Goal: Browse casually: Explore the website without a specific task or goal

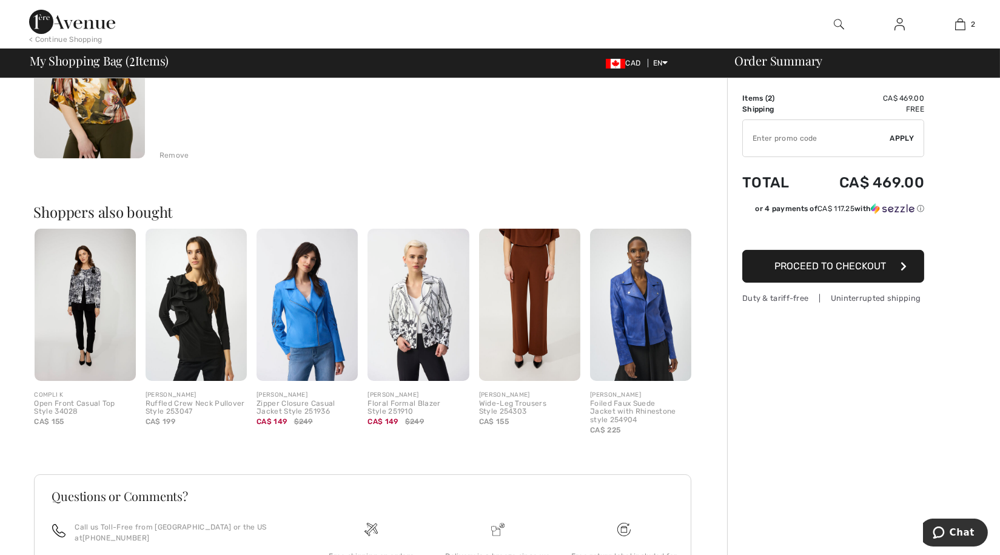
scroll to position [366, 0]
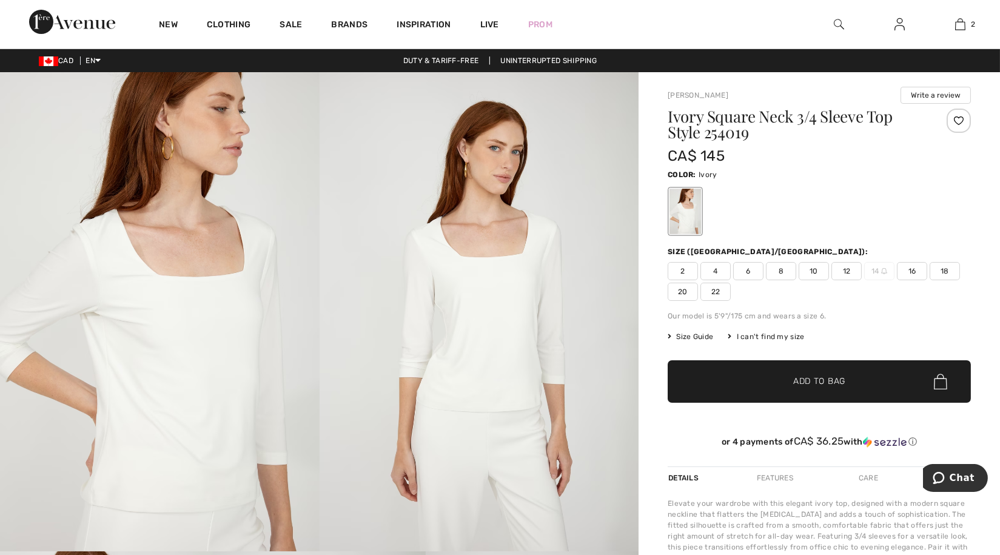
click at [201, 334] on img at bounding box center [160, 311] width 320 height 479
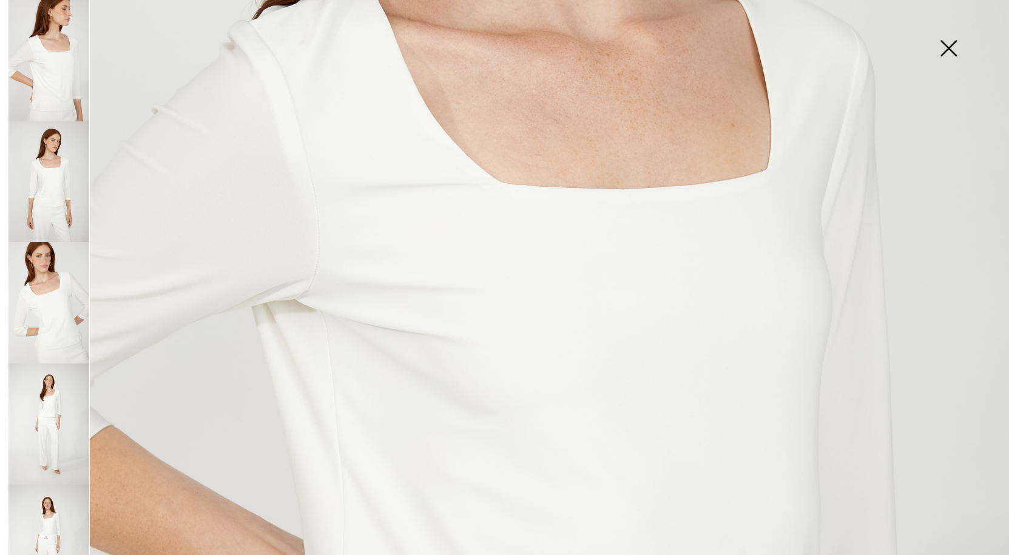
scroll to position [448, 0]
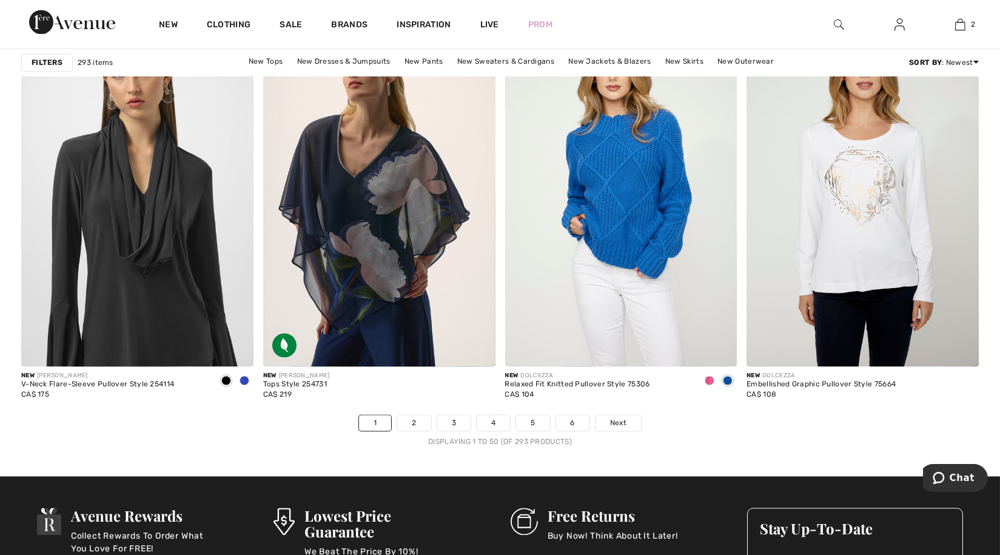
scroll to position [5949, 0]
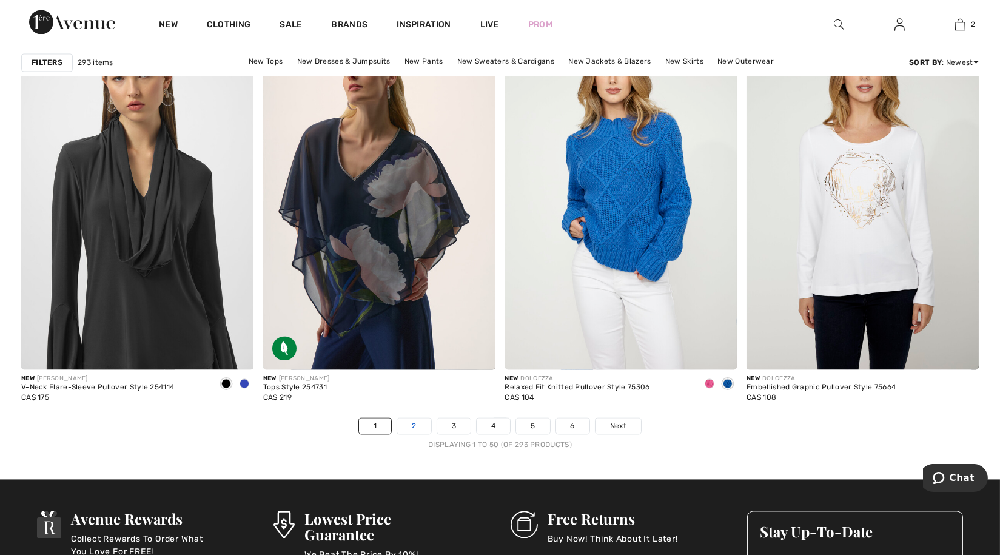
click at [411, 424] on link "2" at bounding box center [413, 426] width 33 height 16
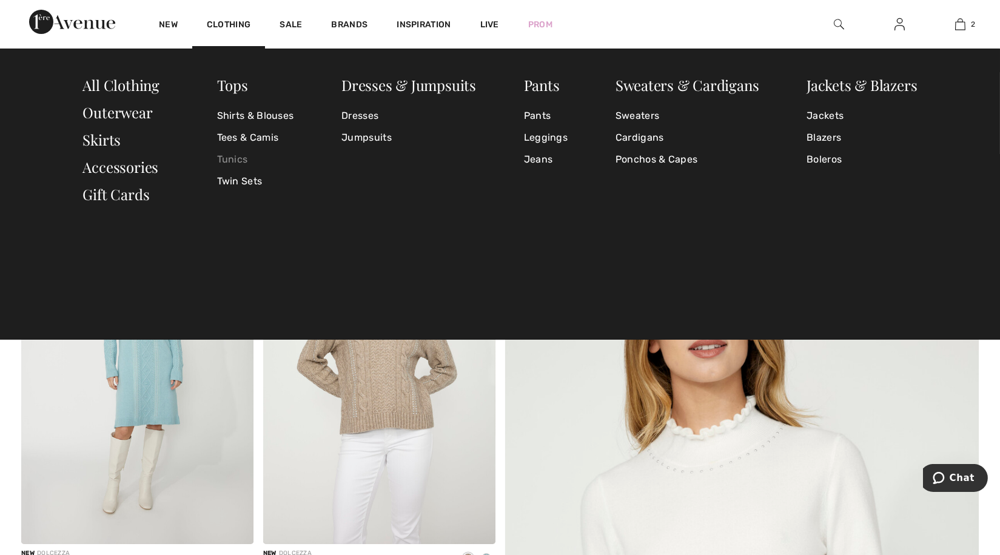
click at [237, 161] on link "Tunics" at bounding box center [255, 160] width 77 height 22
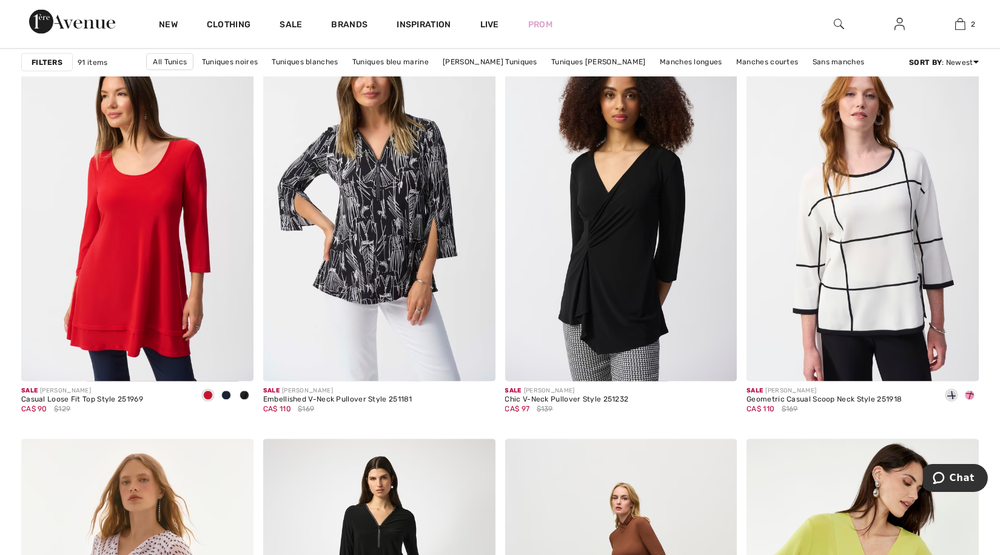
scroll to position [5144, 0]
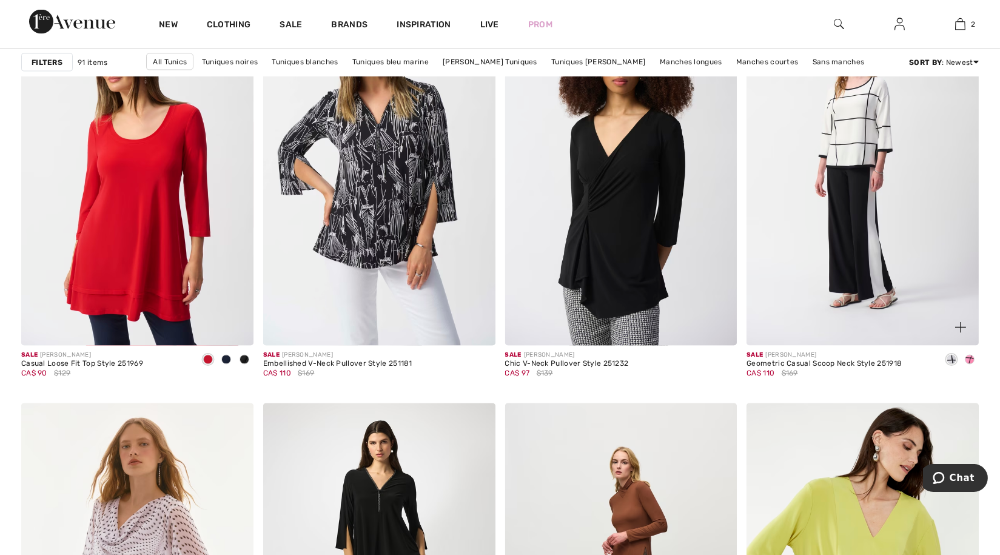
click at [880, 249] on img at bounding box center [863, 172] width 232 height 348
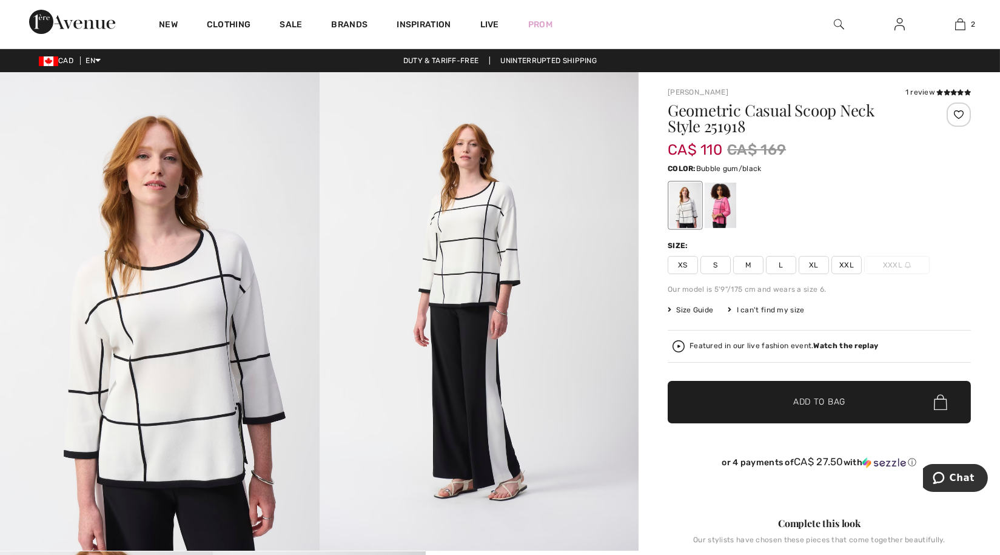
click at [725, 204] on div at bounding box center [721, 206] width 32 height 46
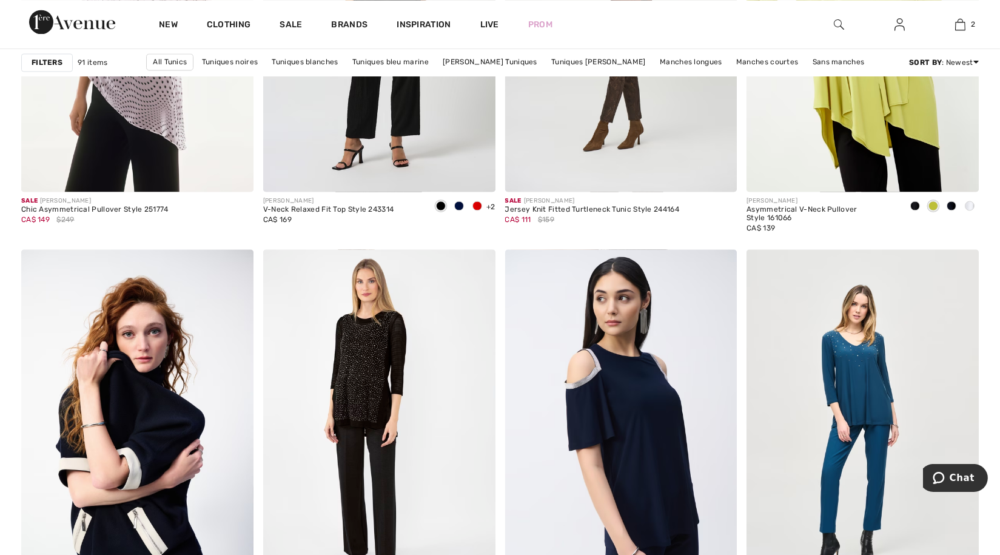
scroll to position [5711, 0]
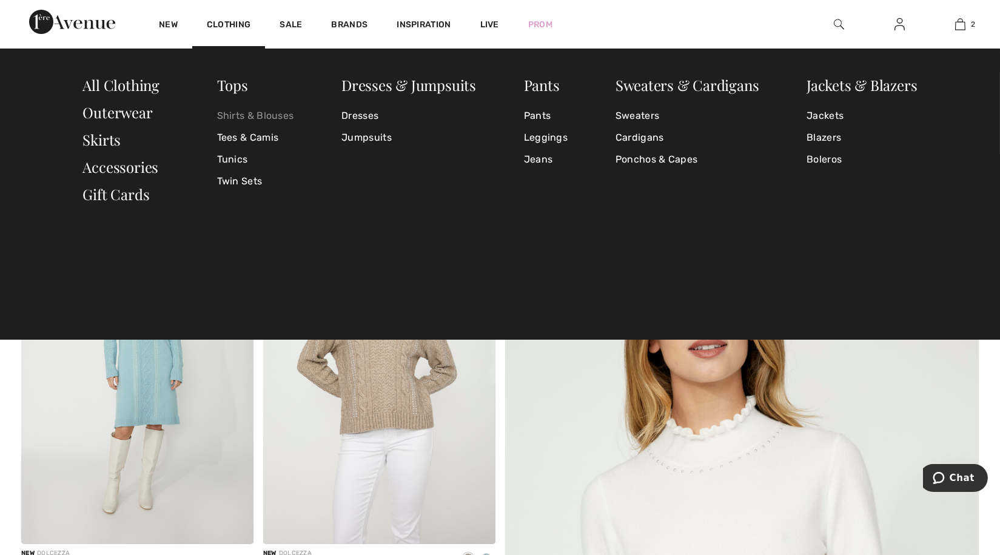
click at [263, 114] on link "Shirts & Blouses" at bounding box center [255, 116] width 77 height 22
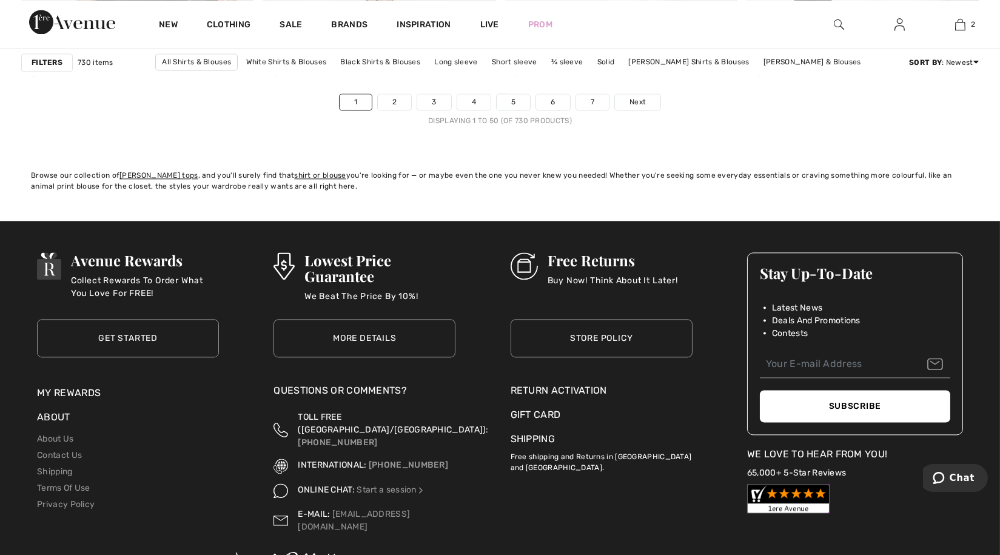
scroll to position [6257, 0]
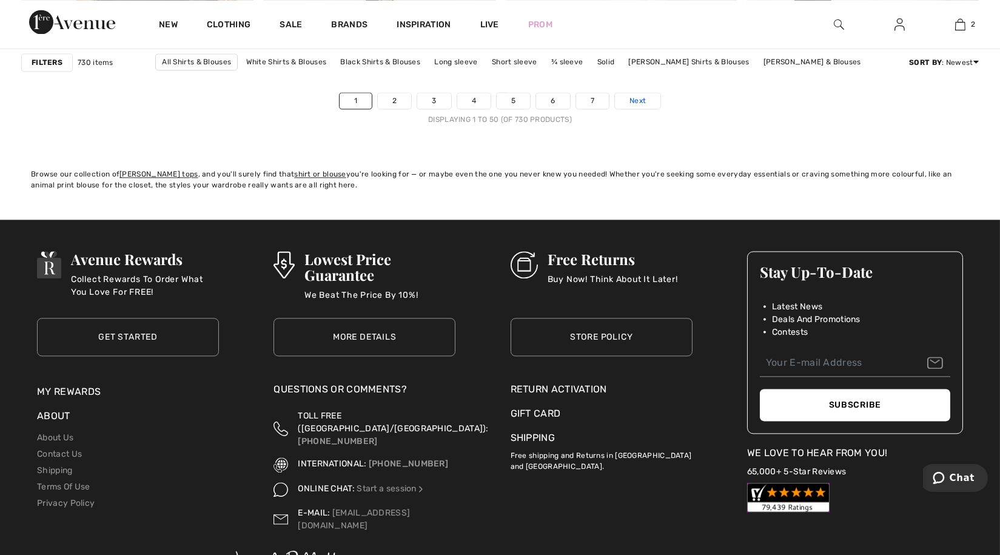
click at [633, 94] on link "Next" at bounding box center [638, 101] width 46 height 16
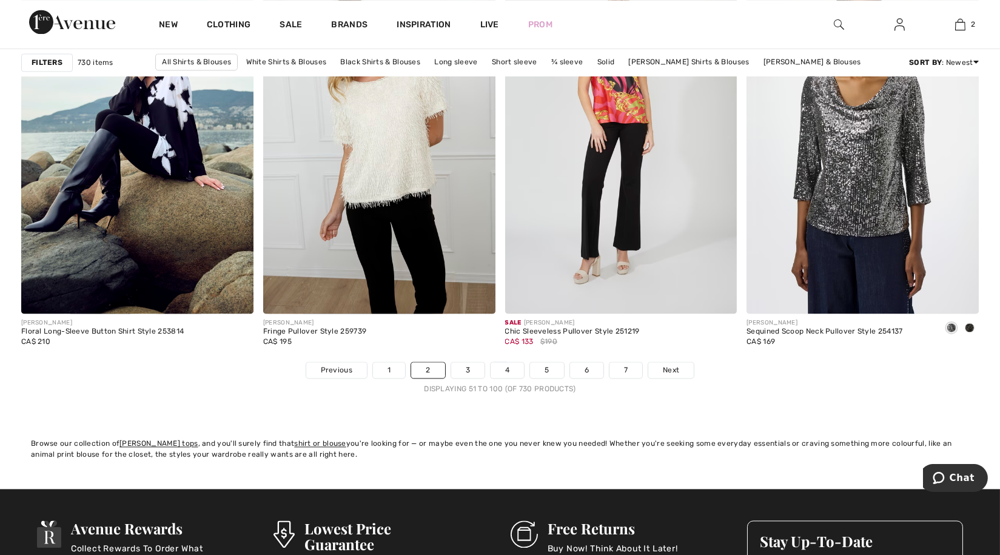
scroll to position [6023, 0]
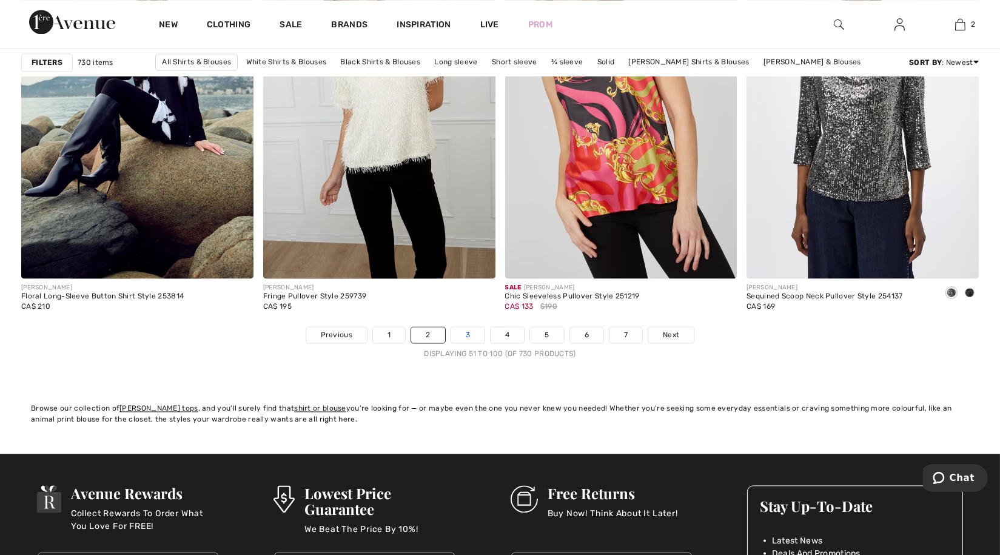
click at [466, 335] on link "3" at bounding box center [467, 335] width 33 height 16
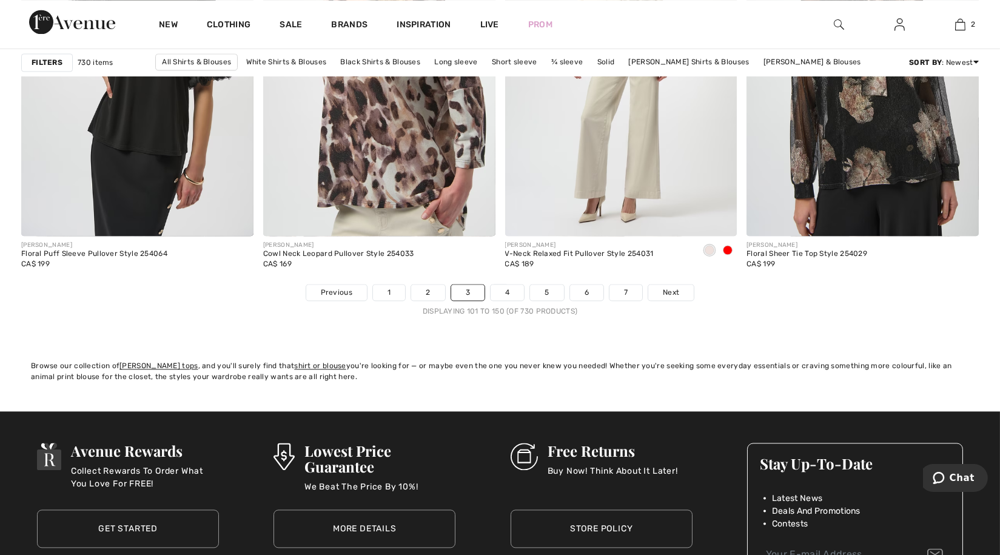
scroll to position [6067, 0]
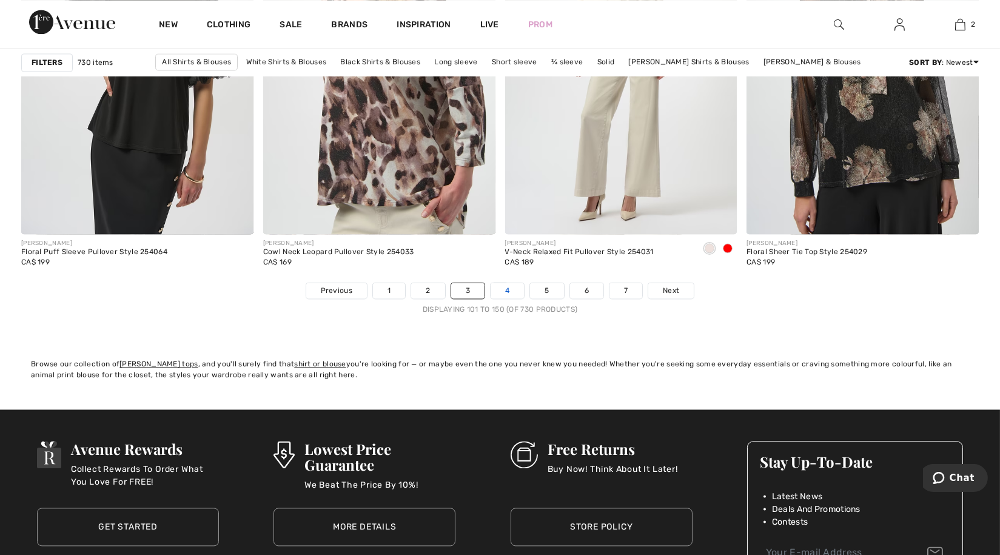
click at [504, 289] on link "4" at bounding box center [507, 291] width 33 height 16
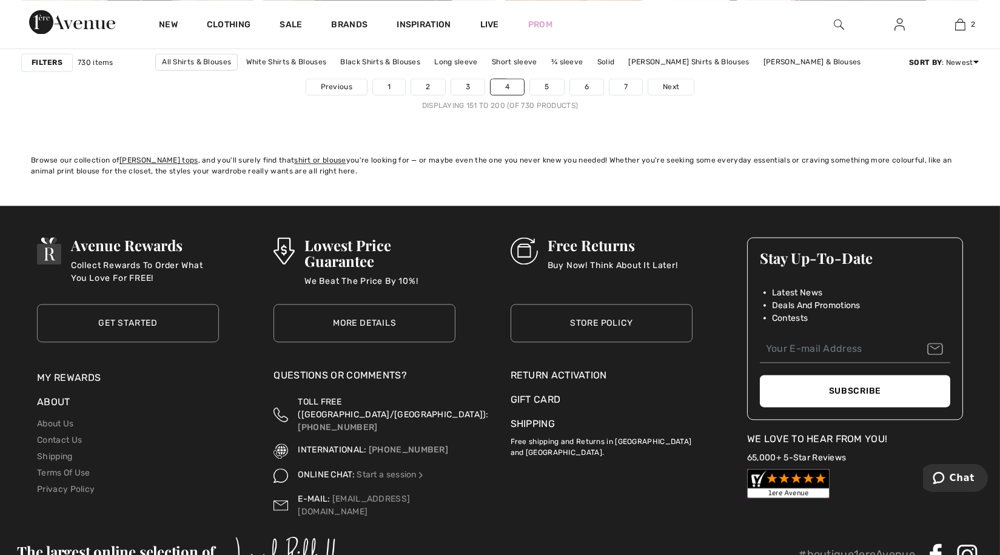
scroll to position [6350, 0]
